Goal: Task Accomplishment & Management: Use online tool/utility

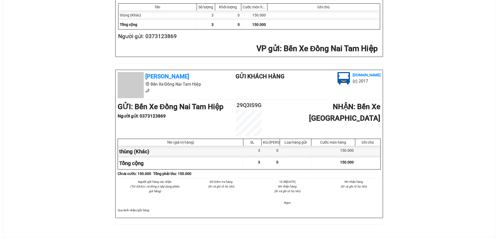
scroll to position [143, 0]
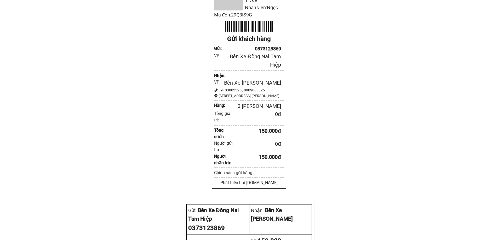
scroll to position [16, 0]
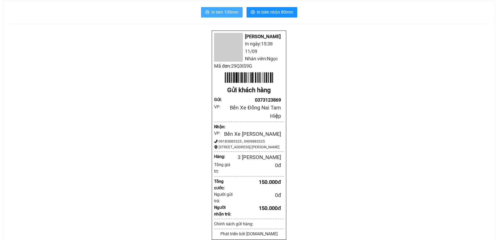
click at [231, 15] on span "In tem 100mm" at bounding box center [224, 12] width 27 height 7
click at [224, 13] on span "In tem 100mm" at bounding box center [224, 12] width 27 height 7
click at [215, 14] on span "In tem 100mm" at bounding box center [224, 12] width 27 height 7
click at [229, 9] on span "In tem 100mm" at bounding box center [224, 12] width 27 height 7
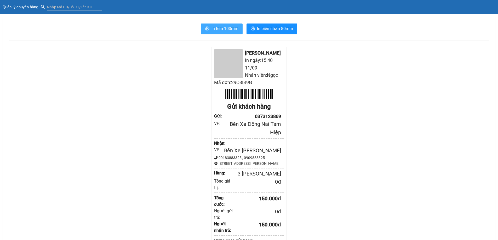
click at [220, 28] on span "In tem 100mm" at bounding box center [224, 28] width 27 height 7
click at [271, 31] on span "In biên nhận 80mm" at bounding box center [275, 28] width 36 height 7
click at [223, 28] on span "In tem 100mm" at bounding box center [224, 28] width 27 height 7
click at [225, 32] on span "In tem 100mm" at bounding box center [224, 28] width 27 height 7
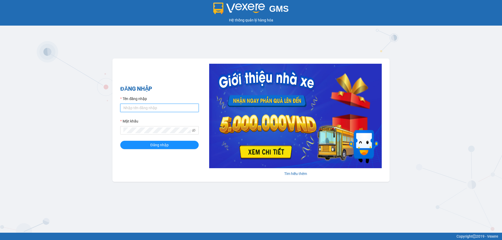
drag, startPoint x: 141, startPoint y: 111, endPoint x: 147, endPoint y: 111, distance: 5.5
click at [141, 111] on input "Tên đăng nhập" at bounding box center [159, 108] width 78 height 8
type input "y"
type input "truongphucuong.vxr"
click at [120, 141] on button "Đăng nhập" at bounding box center [159, 145] width 78 height 8
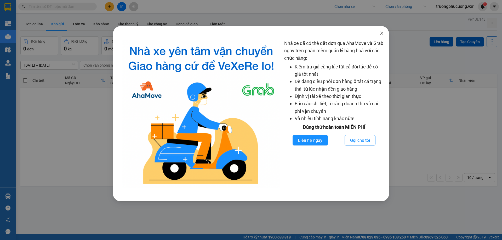
click at [385, 33] on span "Close" at bounding box center [381, 33] width 15 height 15
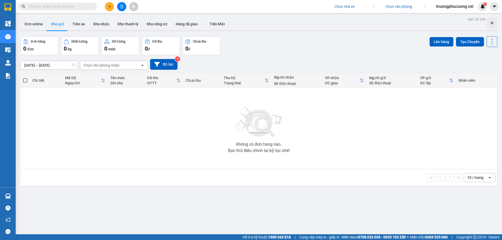
click at [354, 5] on input "search" at bounding box center [352, 7] width 37 height 8
click at [342, 8] on input "thanhphong" at bounding box center [352, 7] width 37 height 8
type input "thanh phong"
click at [357, 23] on div "Đơn online Kho gửi Trên xe Kho nhận Kho thanh lý Kho công nợ Hàng đã giao Tiền …" at bounding box center [258, 25] width 477 height 14
click at [358, 19] on div "Đơn online Kho gửi Trên xe Kho nhận Kho thanh lý Kho công nợ Hàng đã giao Tiền …" at bounding box center [258, 25] width 477 height 14
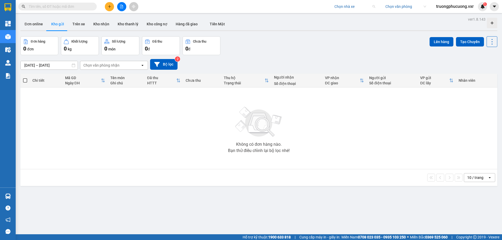
click at [355, 5] on input "search" at bounding box center [352, 7] width 37 height 8
type input "thanh phong"
click at [355, 20] on div "[PERSON_NAME]" at bounding box center [353, 17] width 47 height 8
click at [494, 7] on icon "caret-down" at bounding box center [493, 6] width 3 height 2
click at [482, 19] on div "Cấu hình nhà xe" at bounding box center [480, 20] width 26 height 6
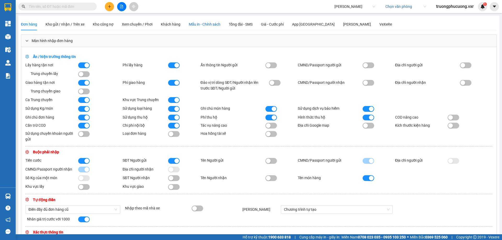
click at [214, 27] on div "Mẫu in - Chính sách" at bounding box center [205, 24] width 32 height 6
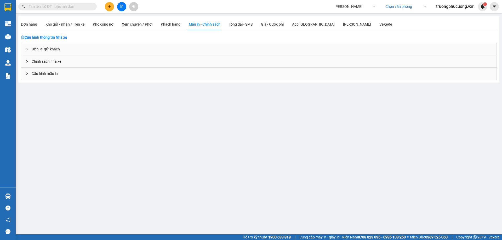
click at [45, 52] on div "Biên lai gửi khách" at bounding box center [258, 49] width 475 height 12
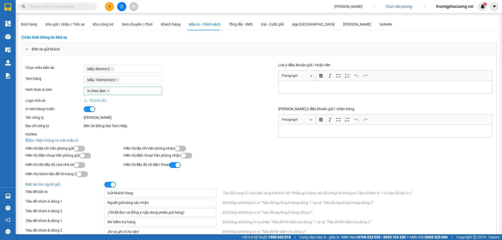
click at [108, 91] on icon "close" at bounding box center [108, 91] width 2 height 2
click at [111, 91] on div at bounding box center [123, 91] width 76 height 6
click at [148, 119] on div "In theo số lượng (tổng số lượng)" at bounding box center [123, 118] width 72 height 6
click at [222, 115] on div "[PERSON_NAME]" at bounding box center [171, 118] width 175 height 6
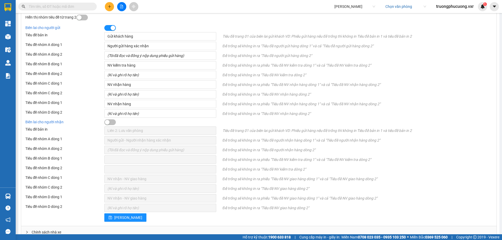
scroll to position [179, 0]
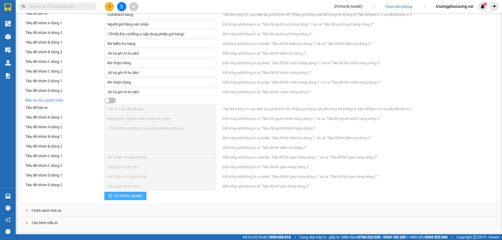
click at [115, 198] on span "Lưu" at bounding box center [128, 196] width 28 height 6
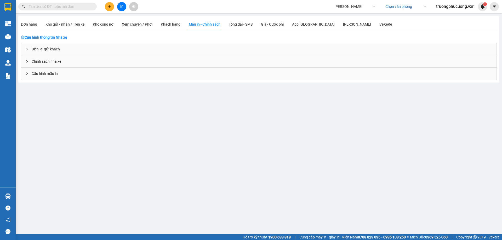
scroll to position [0, 0]
click at [338, 4] on span "[PERSON_NAME]" at bounding box center [354, 7] width 41 height 8
type input "tân anh"
click at [336, 19] on div "Tân Anh" at bounding box center [353, 17] width 41 height 6
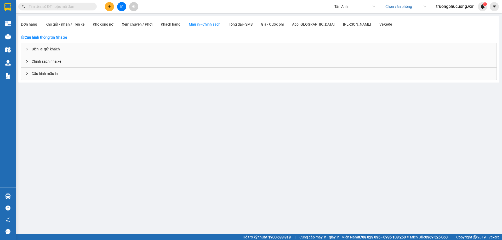
click at [47, 50] on div "Biên lai gửi khách" at bounding box center [258, 49] width 475 height 12
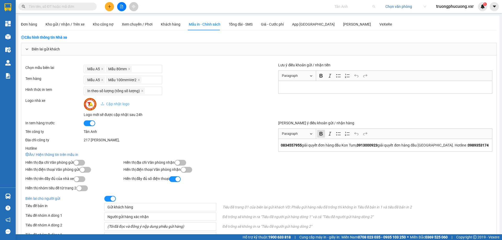
click at [346, 8] on span "Tân Anh" at bounding box center [354, 7] width 41 height 8
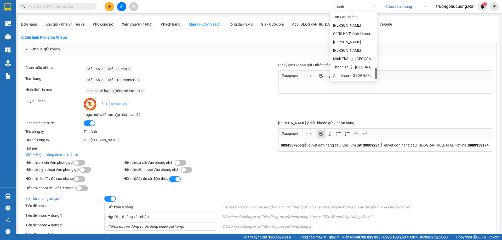
scroll to position [0, 0]
type input "thanh phong"
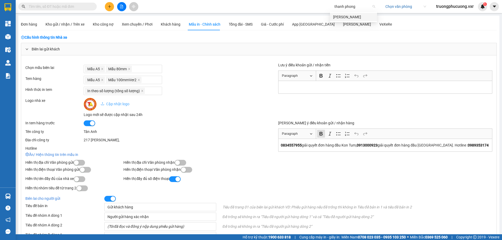
click at [348, 16] on div "[PERSON_NAME]" at bounding box center [353, 17] width 41 height 6
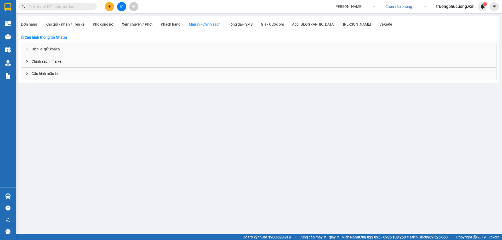
click at [90, 43] on div "Cấu hình thông tin Nhà xe Biên lai gửi khách Chính sách nhà xe Cấu hình mẫu in" at bounding box center [259, 57] width 476 height 45
click at [90, 43] on div "Biên lai gửi khách" at bounding box center [258, 49] width 475 height 12
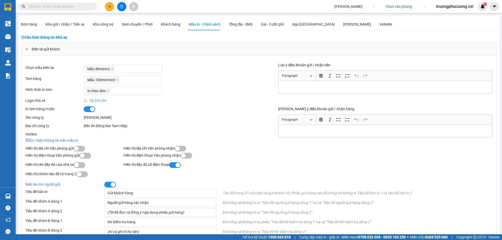
click at [100, 50] on div "Biên lai gửi khách" at bounding box center [258, 49] width 475 height 12
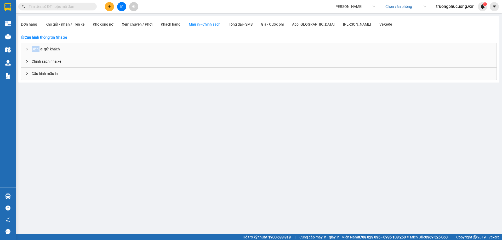
click at [100, 50] on div "Biên lai gửi khách" at bounding box center [258, 49] width 475 height 12
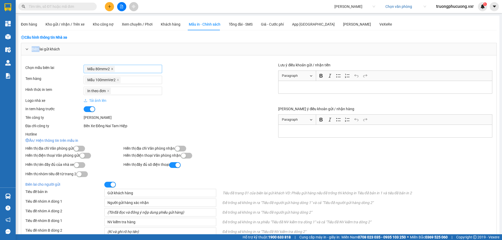
click at [113, 70] on icon "close" at bounding box center [112, 69] width 3 height 3
click at [113, 70] on div at bounding box center [123, 69] width 76 height 6
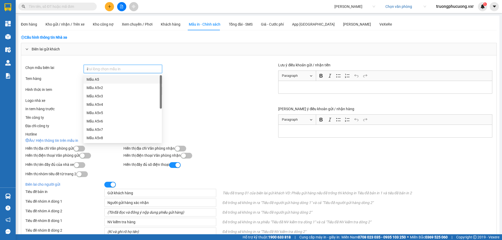
type input "80"
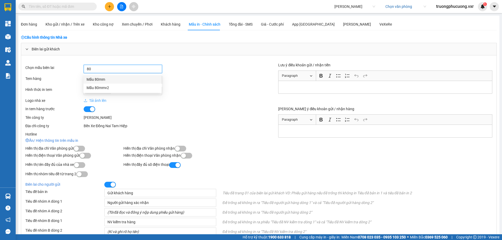
click at [113, 80] on div "Mẫu 80mm" at bounding box center [123, 80] width 72 height 6
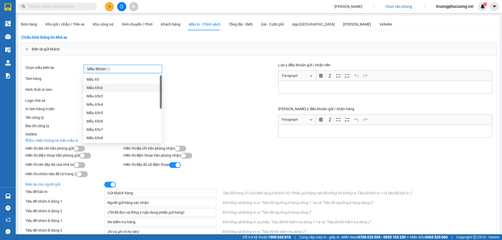
click at [222, 84] on div "Mẫu 100mmVer2" at bounding box center [171, 80] width 175 height 8
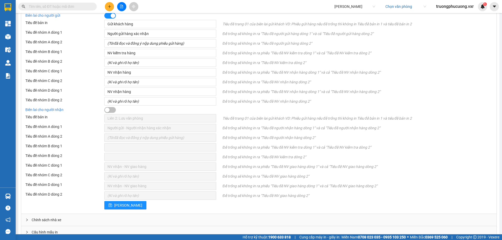
scroll to position [179, 0]
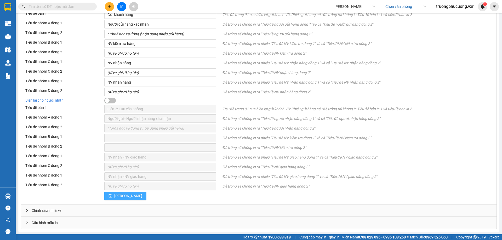
click at [111, 197] on icon "save" at bounding box center [110, 196] width 4 height 4
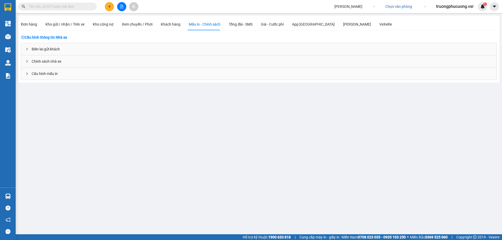
scroll to position [0, 0]
click at [20, 21] on div "Đơn hàng Kho gửi / nhận / Trên xe Kho công nợ Xem chuyến / Phơi Khách hàng Mẫu …" at bounding box center [258, 49] width 481 height 67
click at [22, 22] on span "Đơn hàng" at bounding box center [29, 24] width 16 height 4
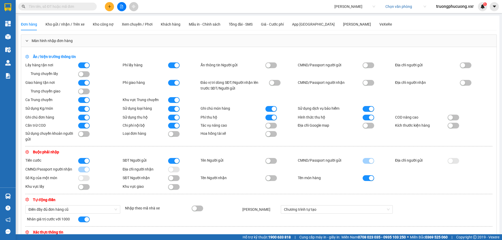
click at [32, 25] on span "Đơn hàng" at bounding box center [29, 24] width 16 height 4
click at [65, 24] on span "Kho gửi / nhận / Trên xe" at bounding box center [64, 24] width 39 height 4
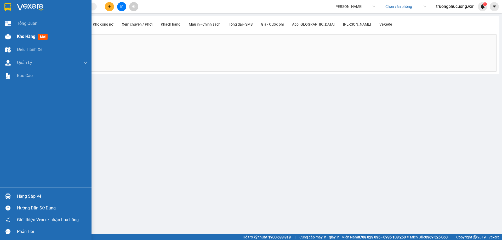
click at [10, 39] on img at bounding box center [7, 36] width 5 height 5
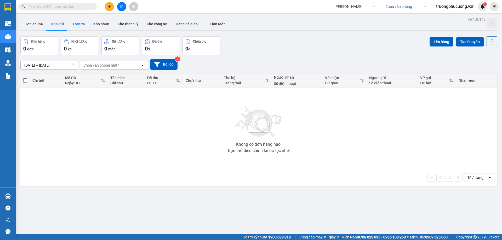
click at [75, 23] on button "Trên xe" at bounding box center [78, 24] width 21 height 13
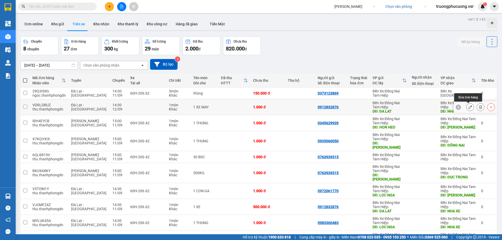
click at [468, 107] on icon at bounding box center [470, 107] width 4 height 4
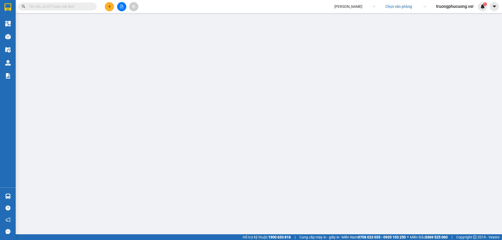
type input "0912832876"
type input "ĐA LAT"
type input "NHA XE"
type input "1.000"
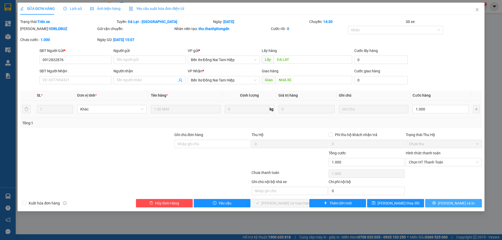
click at [457, 205] on span "Lưu và In" at bounding box center [456, 203] width 37 height 6
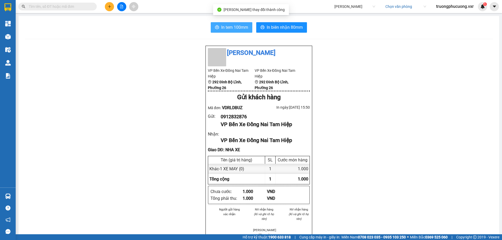
click at [235, 29] on span "In tem 100mm" at bounding box center [234, 27] width 27 height 7
click at [238, 30] on span "In tem 100mm" at bounding box center [234, 27] width 27 height 7
click at [236, 23] on button "In tem 100mm" at bounding box center [232, 27] width 42 height 10
click at [219, 24] on button "In tem 100mm" at bounding box center [232, 27] width 42 height 10
click at [226, 28] on span "In tem 100mm" at bounding box center [234, 27] width 27 height 7
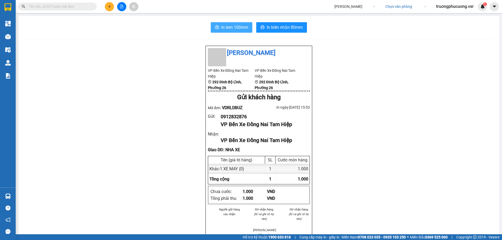
click at [232, 26] on span "In tem 100mm" at bounding box center [234, 27] width 27 height 7
click at [226, 30] on span "In tem 100mm" at bounding box center [234, 27] width 27 height 7
click at [227, 27] on span "In tem 100mm" at bounding box center [234, 27] width 27 height 7
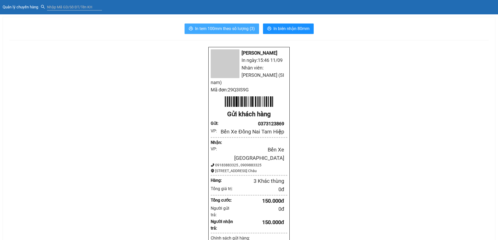
click at [238, 28] on span "In tem 100mm theo số lượng (3)" at bounding box center [225, 28] width 60 height 7
click at [233, 27] on span "In tem 100mm theo số lượng (3)" at bounding box center [225, 28] width 60 height 7
click at [251, 31] on span "In tem 100mm theo số lượng (3)" at bounding box center [225, 28] width 60 height 7
click at [210, 28] on span "In tem 100mm theo số lượng (3)" at bounding box center [225, 28] width 60 height 7
click at [225, 26] on span "In tem 100mm theo số lượng (3)" at bounding box center [225, 28] width 60 height 7
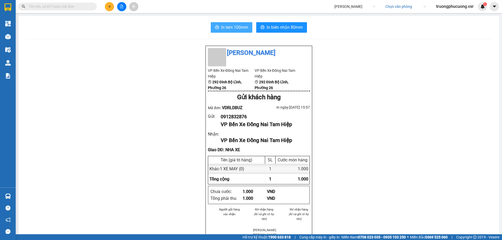
click at [242, 30] on span "In tem 100mm" at bounding box center [234, 27] width 27 height 7
click at [231, 27] on span "In tem 100mm" at bounding box center [234, 27] width 27 height 7
click at [239, 26] on span "In tem 100mm" at bounding box center [234, 27] width 27 height 7
click at [238, 26] on span "In tem 100mm" at bounding box center [234, 27] width 27 height 7
click at [230, 25] on span "In tem 100mm" at bounding box center [234, 27] width 27 height 7
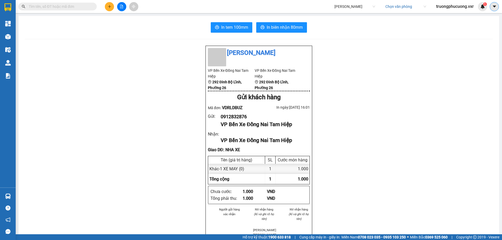
click at [492, 6] on icon "caret-down" at bounding box center [494, 6] width 5 height 5
click at [451, 5] on span "truongphucuong.vxr" at bounding box center [455, 6] width 46 height 7
click at [449, 17] on span "Đăng xuất" at bounding box center [457, 16] width 36 height 6
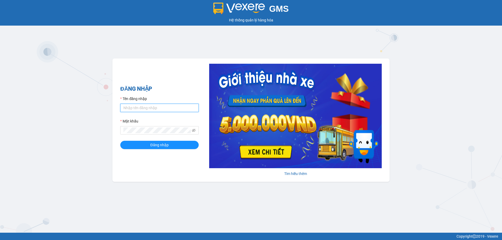
click at [155, 106] on input "Tên đăng nhập" at bounding box center [159, 108] width 78 height 8
type input "phuongthuy.thanhphongdn"
click at [139, 145] on button "Đăng nhập" at bounding box center [159, 145] width 78 height 8
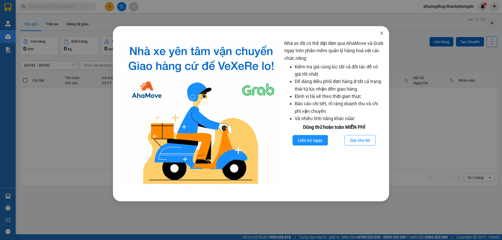
click at [382, 30] on span "Close" at bounding box center [381, 33] width 15 height 15
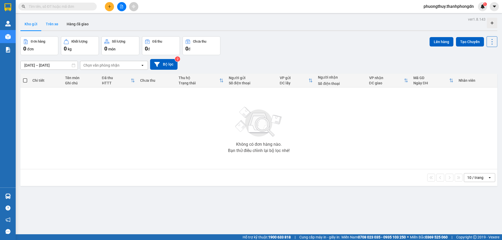
click at [49, 22] on button "Trên xe" at bounding box center [52, 24] width 21 height 13
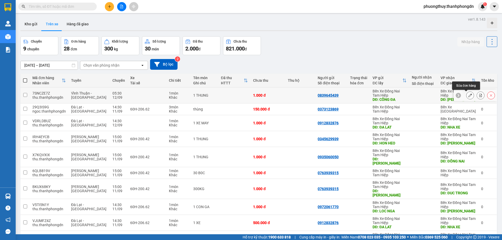
click at [468, 94] on icon at bounding box center [470, 96] width 4 height 4
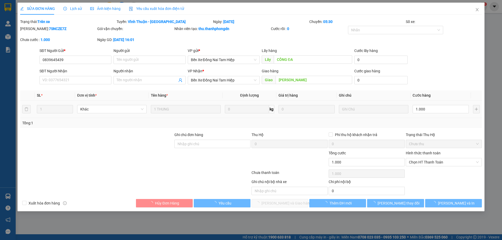
type input "0839645439"
type input "CÔNG ĐA"
type input "ĐONG NAI"
type input "1.000"
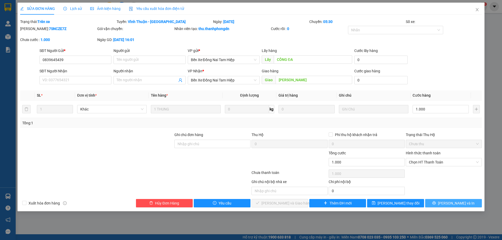
click at [462, 205] on span "[PERSON_NAME] và In" at bounding box center [456, 203] width 37 height 6
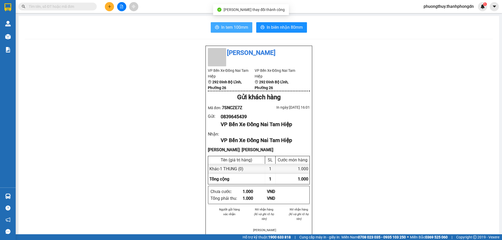
click at [235, 27] on span "In tem 100mm" at bounding box center [234, 27] width 27 height 7
click at [227, 29] on span "In tem 100mm" at bounding box center [234, 27] width 27 height 7
click at [498, 9] on button at bounding box center [494, 6] width 9 height 9
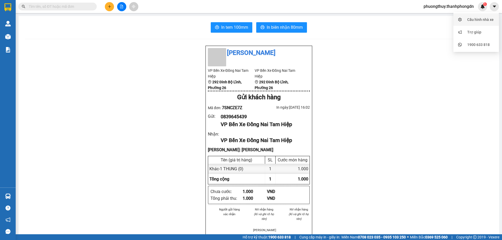
click at [488, 20] on div "Cấu hình nhà xe" at bounding box center [480, 20] width 26 height 6
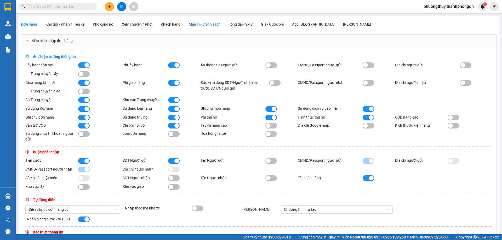
click at [205, 26] on span "Mẫu in - Chính sách" at bounding box center [205, 24] width 32 height 4
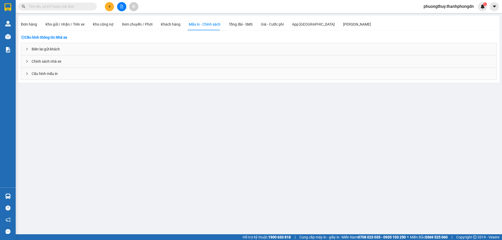
click at [55, 47] on div "Biên lai gửi khách" at bounding box center [258, 49] width 475 height 12
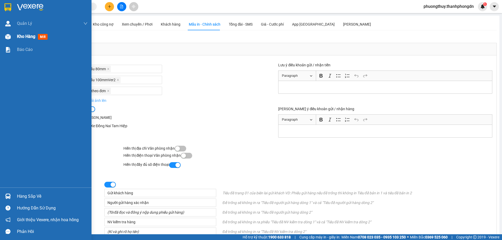
click at [6, 39] on div at bounding box center [7, 36] width 9 height 9
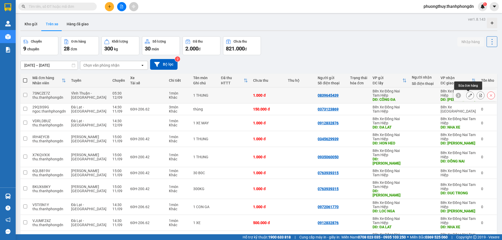
click at [470, 94] on button at bounding box center [469, 95] width 7 height 9
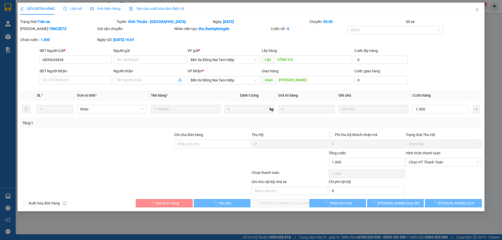
type input "0839645439"
type input "CÔNG ĐA"
type input "ĐONG NAI"
type input "1.000"
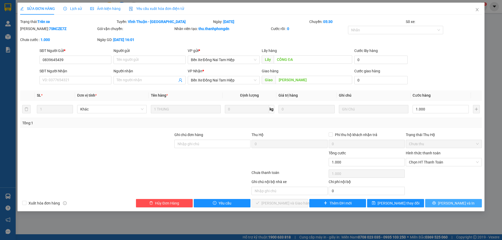
click at [468, 206] on button "Lưu và In" at bounding box center [453, 203] width 57 height 8
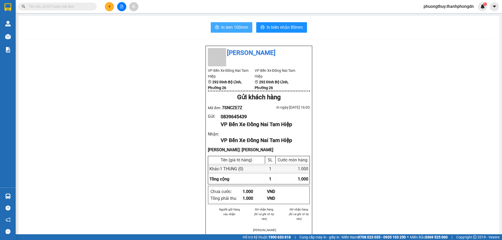
click at [242, 25] on span "In tem 100mm" at bounding box center [234, 27] width 27 height 7
click at [238, 25] on span "In tem 100mm" at bounding box center [234, 27] width 27 height 7
click at [244, 28] on span "In tem 100mm" at bounding box center [234, 27] width 27 height 7
click at [268, 27] on span "In biên nhận 80mm" at bounding box center [285, 27] width 36 height 7
click at [225, 28] on span "In tem 100mm" at bounding box center [234, 27] width 27 height 7
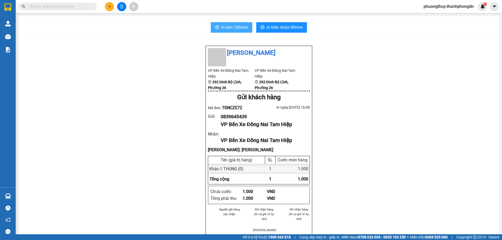
click at [232, 25] on span "In tem 100mm" at bounding box center [234, 27] width 27 height 7
click at [237, 27] on span "In tem 100mm" at bounding box center [234, 27] width 27 height 7
click at [493, 9] on button at bounding box center [494, 6] width 9 height 9
click at [484, 20] on div "Cấu hình nhà xe" at bounding box center [480, 20] width 26 height 6
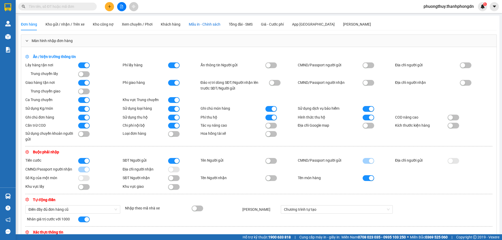
click at [195, 25] on span "Mẫu in - Chính sách" at bounding box center [205, 24] width 32 height 4
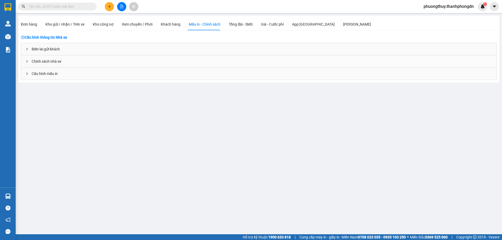
click at [60, 48] on div "Biên lai gửi khách" at bounding box center [258, 49] width 475 height 12
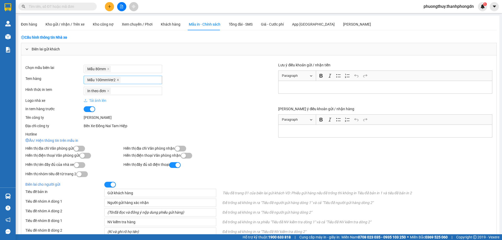
click at [118, 80] on icon "close" at bounding box center [118, 80] width 2 height 2
click at [122, 80] on div at bounding box center [123, 80] width 76 height 6
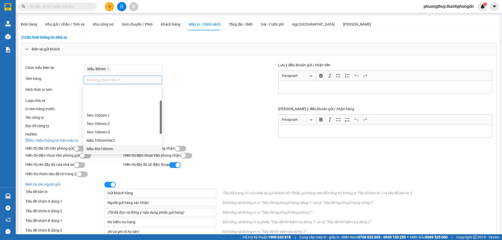
scroll to position [26, 0]
click at [122, 126] on div "Mẫu 80x100mm" at bounding box center [122, 123] width 78 height 8
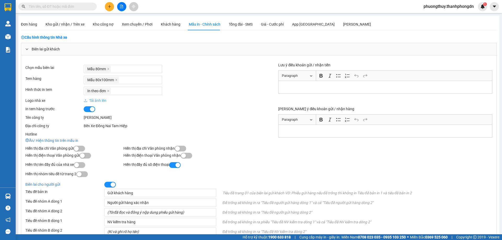
click at [205, 99] on div "Tải ảnh lên" at bounding box center [171, 101] width 175 height 6
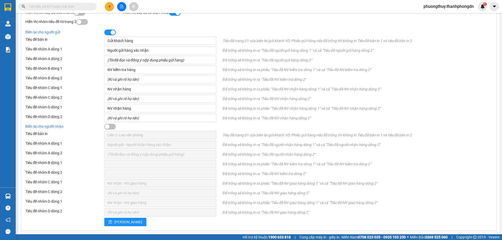
scroll to position [179, 0]
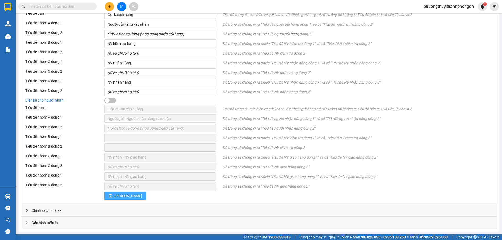
click at [117, 194] on span "Lưu" at bounding box center [128, 196] width 28 height 6
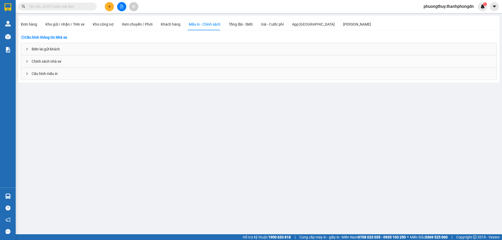
scroll to position [0, 0]
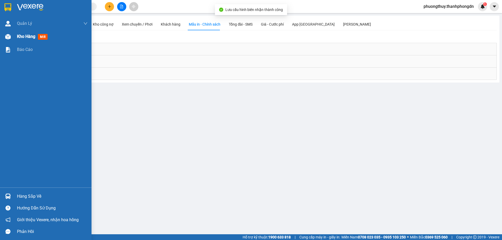
click at [8, 42] on div "Kho hàng mới" at bounding box center [45, 36] width 91 height 13
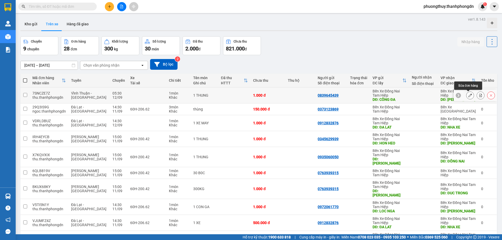
click at [468, 97] on icon at bounding box center [470, 96] width 4 height 4
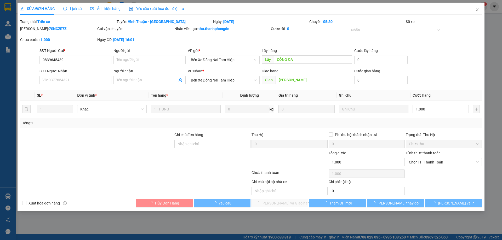
type input "0839645439"
type input "CÔNG ĐA"
type input "ĐONG NAI"
type input "1.000"
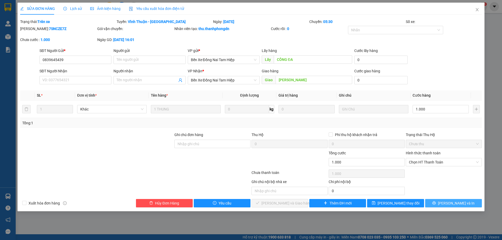
click at [461, 201] on span "Lưu và In" at bounding box center [456, 203] width 37 height 6
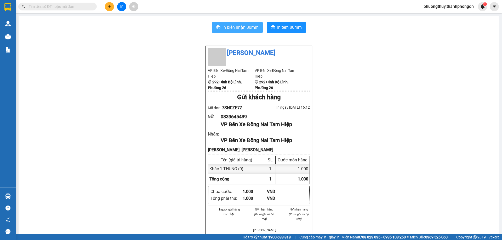
click at [247, 31] on button "In biên nhận 80mm" at bounding box center [237, 27] width 51 height 10
click at [279, 25] on span "In tem 80mm" at bounding box center [289, 27] width 25 height 7
click at [227, 22] on div "In biên nhận 80mm In tem 80mm Thanh Phong VP Bến Xe Đồng Nai Tam Hiệp 292 Đinh …" at bounding box center [259, 205] width 480 height 378
click at [228, 26] on span "In biên nhận 80mm" at bounding box center [240, 27] width 36 height 7
click at [282, 30] on span "In tem 80mm" at bounding box center [289, 27] width 25 height 7
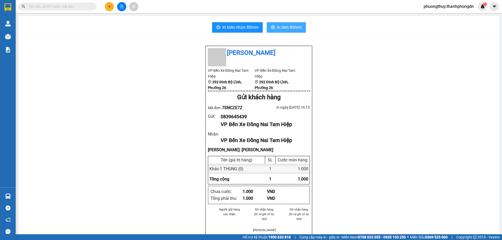
click at [275, 30] on button "In tem 80mm" at bounding box center [286, 27] width 39 height 10
click at [277, 27] on span "In tem 80mm" at bounding box center [289, 27] width 25 height 7
click at [284, 26] on span "In tem 80mm" at bounding box center [289, 27] width 25 height 7
click at [272, 29] on icon "printer" at bounding box center [273, 27] width 4 height 4
click at [235, 24] on span "In biên nhận 80mm" at bounding box center [240, 27] width 36 height 7
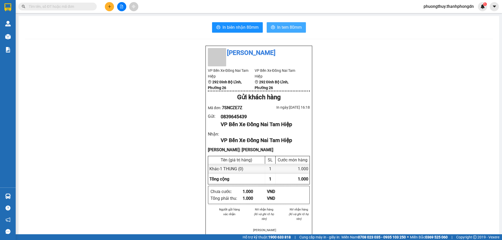
click at [281, 25] on span "In tem 80mm" at bounding box center [289, 27] width 25 height 7
click at [287, 29] on span "In tem 80mm" at bounding box center [289, 27] width 25 height 7
click at [297, 25] on span "In tem 80mm" at bounding box center [289, 27] width 25 height 7
click at [277, 28] on span "In tem 80mm" at bounding box center [289, 27] width 25 height 7
click at [230, 33] on div "In biên nhận 80mm In tem 80mm Thanh Phong VP Bến Xe Đồng Nai Tam Hiệp 292 Đinh …" at bounding box center [259, 205] width 480 height 378
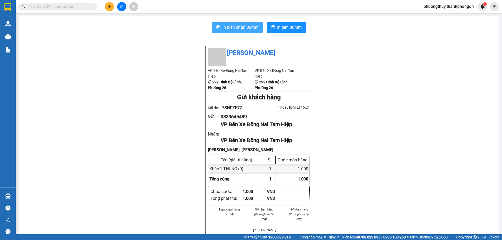
click at [236, 28] on span "In biên nhận 80mm" at bounding box center [240, 27] width 36 height 7
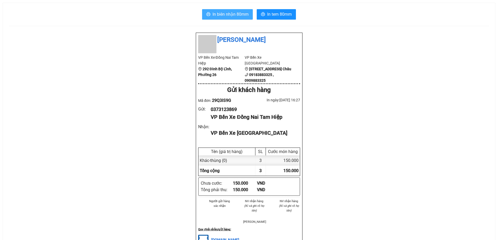
click at [229, 13] on span "In biên nhận 80mm" at bounding box center [230, 14] width 36 height 7
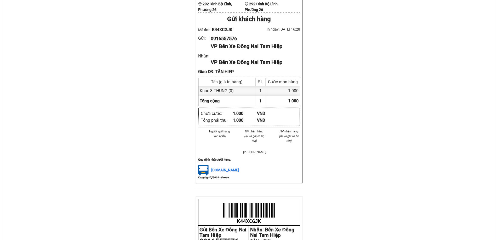
scroll to position [145, 0]
